Goal: Task Accomplishment & Management: Use online tool/utility

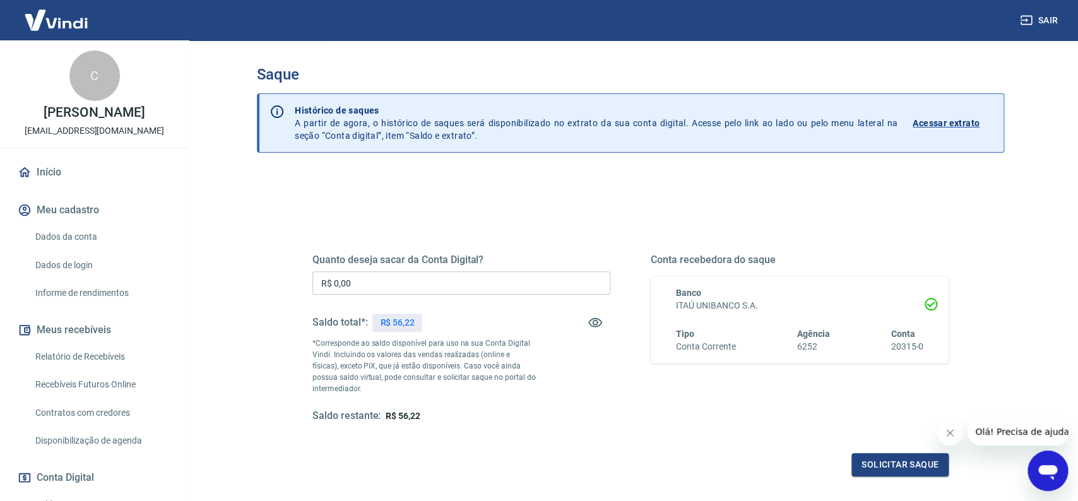
click at [431, 290] on input "R$ 0,00" at bounding box center [461, 282] width 298 height 23
type input "R$ 56,22"
click at [878, 461] on button "Solicitar saque" at bounding box center [899, 464] width 97 height 23
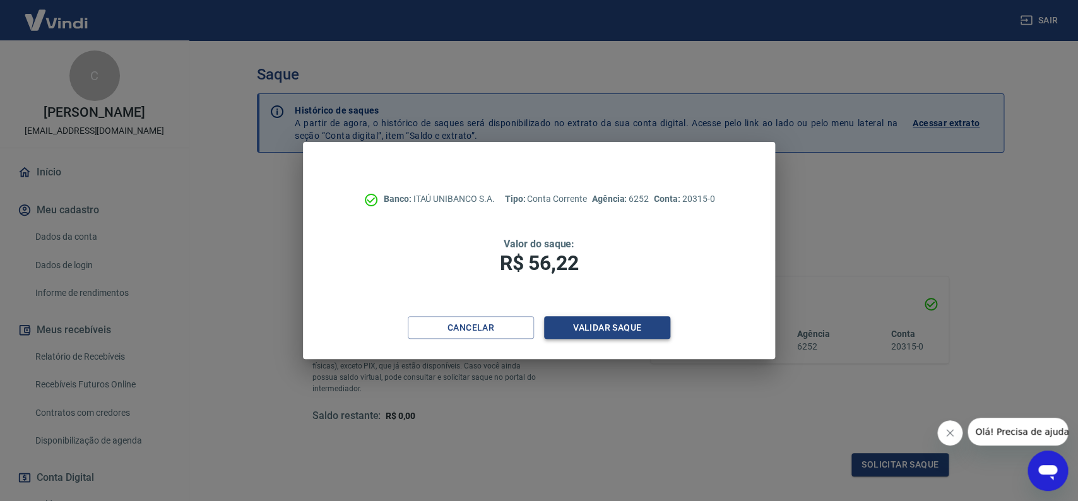
click at [628, 332] on button "Validar saque" at bounding box center [607, 327] width 126 height 23
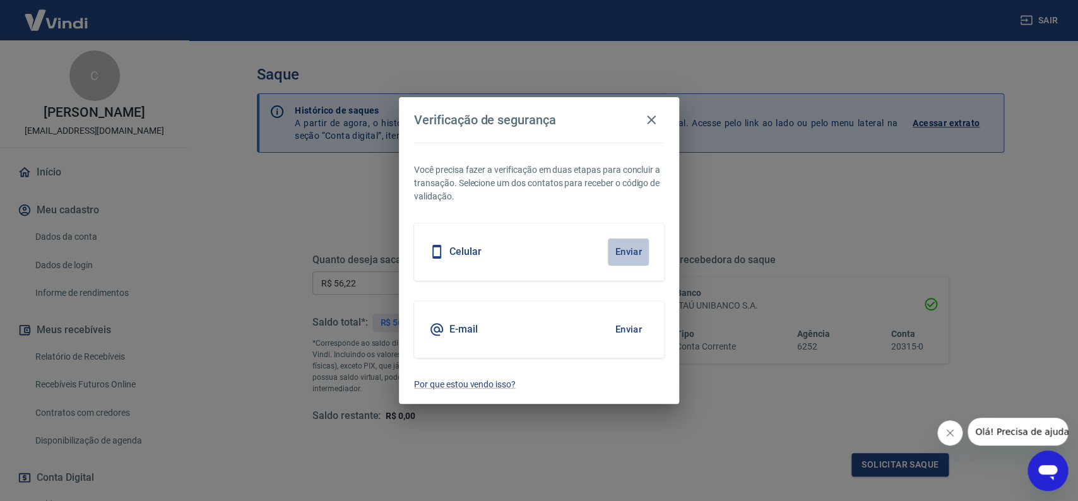
click at [625, 249] on button "Enviar" at bounding box center [628, 252] width 41 height 27
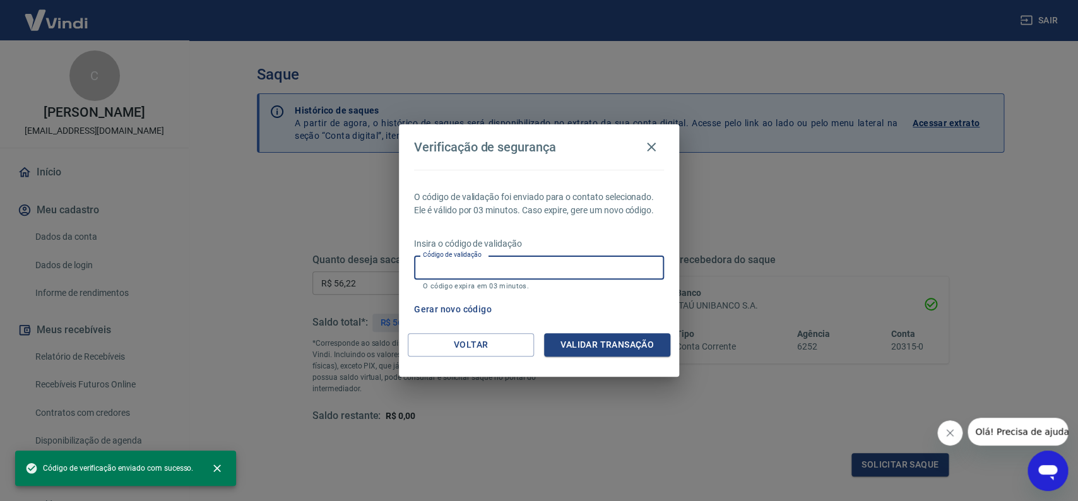
click at [606, 272] on input "Código de validação" at bounding box center [539, 267] width 250 height 23
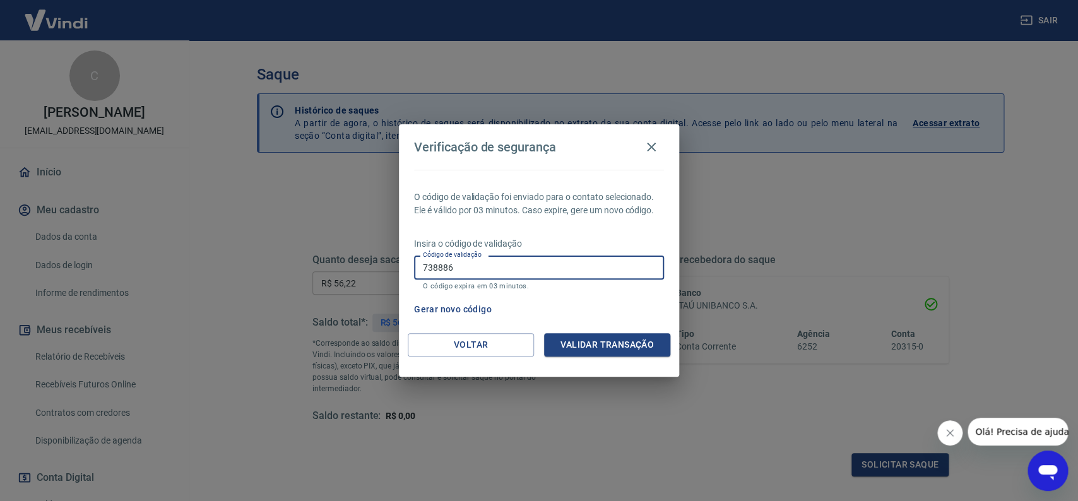
type input "738886"
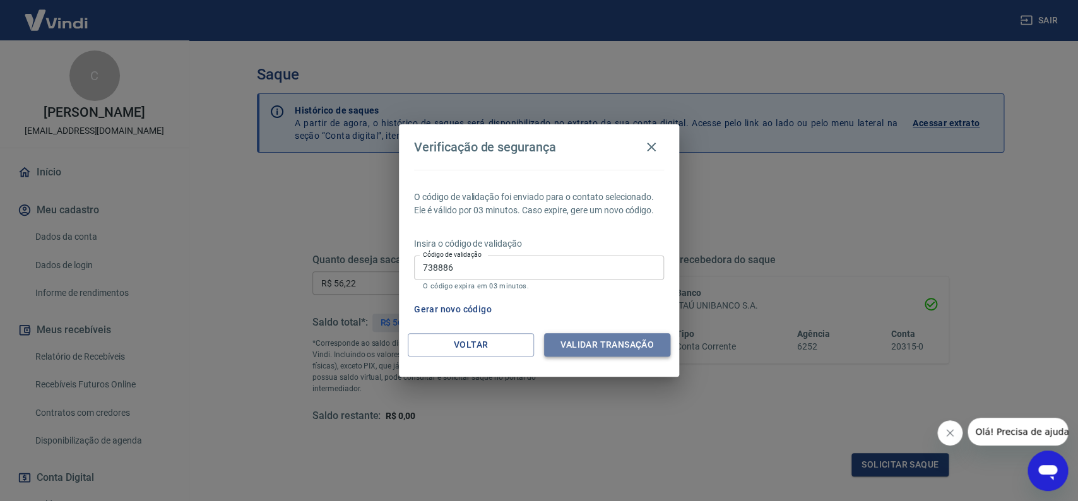
click at [621, 344] on button "Validar transação" at bounding box center [607, 344] width 126 height 23
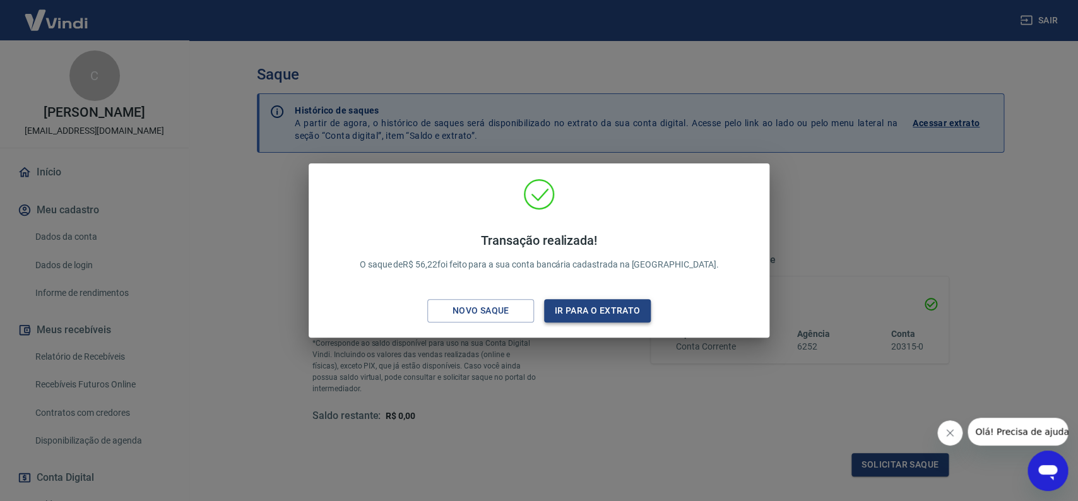
click at [598, 314] on button "Ir para o extrato" at bounding box center [597, 310] width 107 height 23
